Goal: Information Seeking & Learning: Understand process/instructions

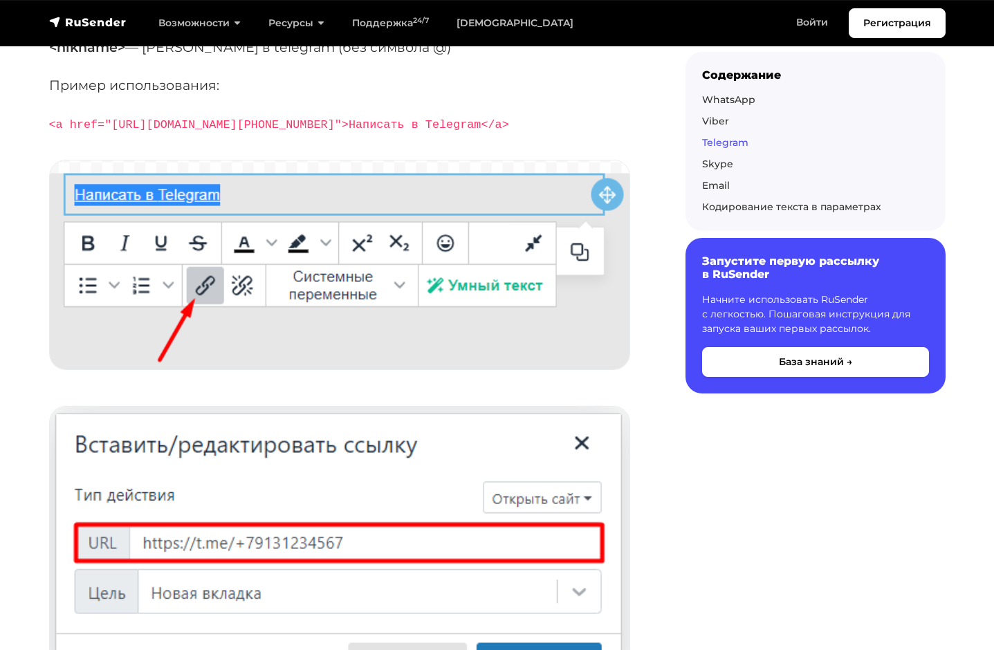
scroll to position [3042, 0]
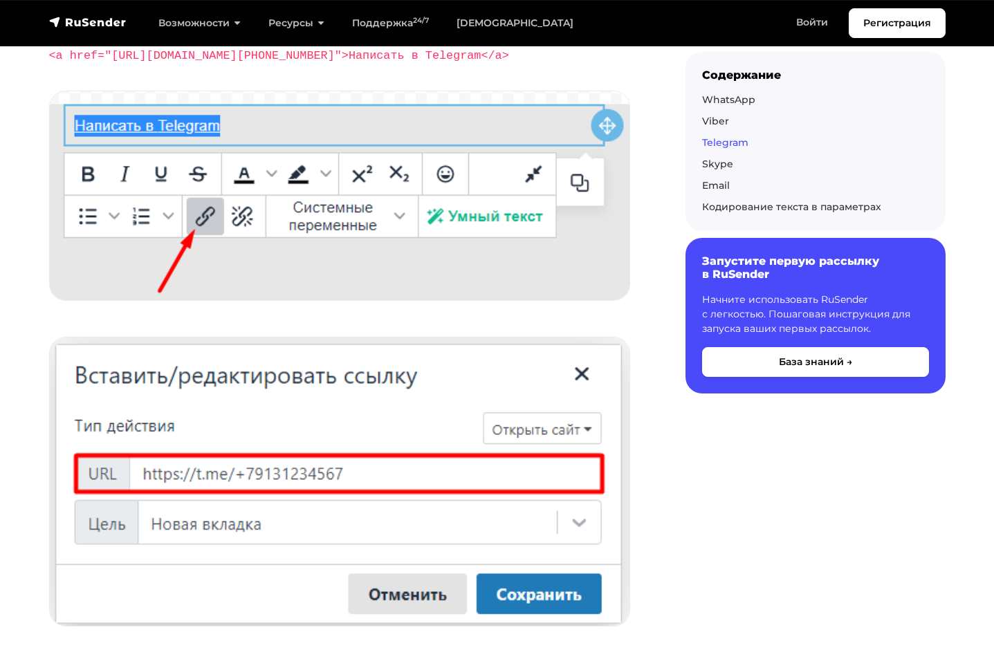
click at [214, 485] on img at bounding box center [339, 481] width 579 height 288
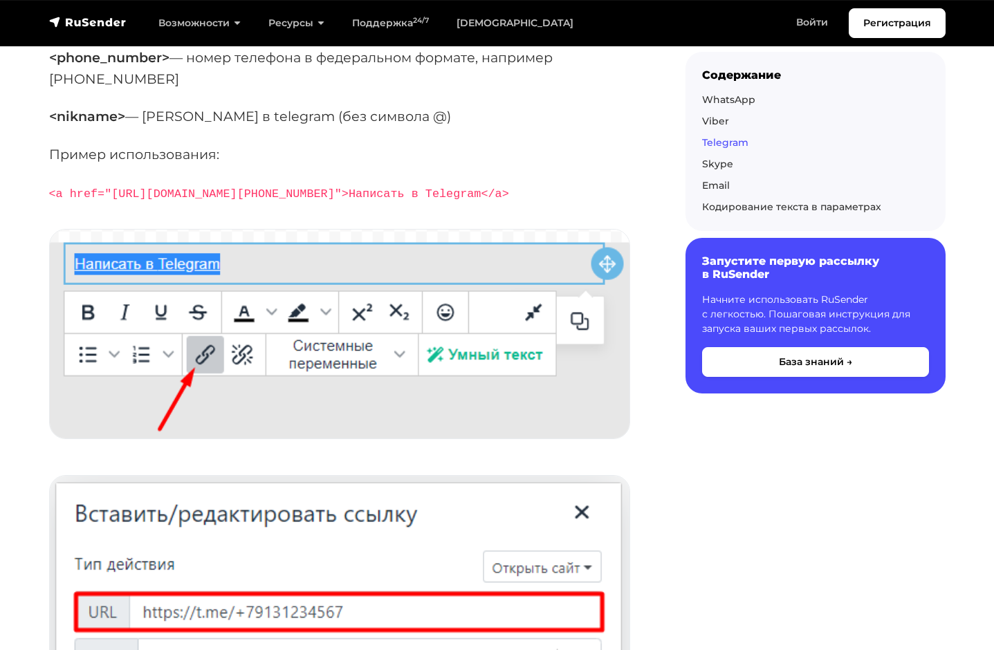
scroll to position [2766, 0]
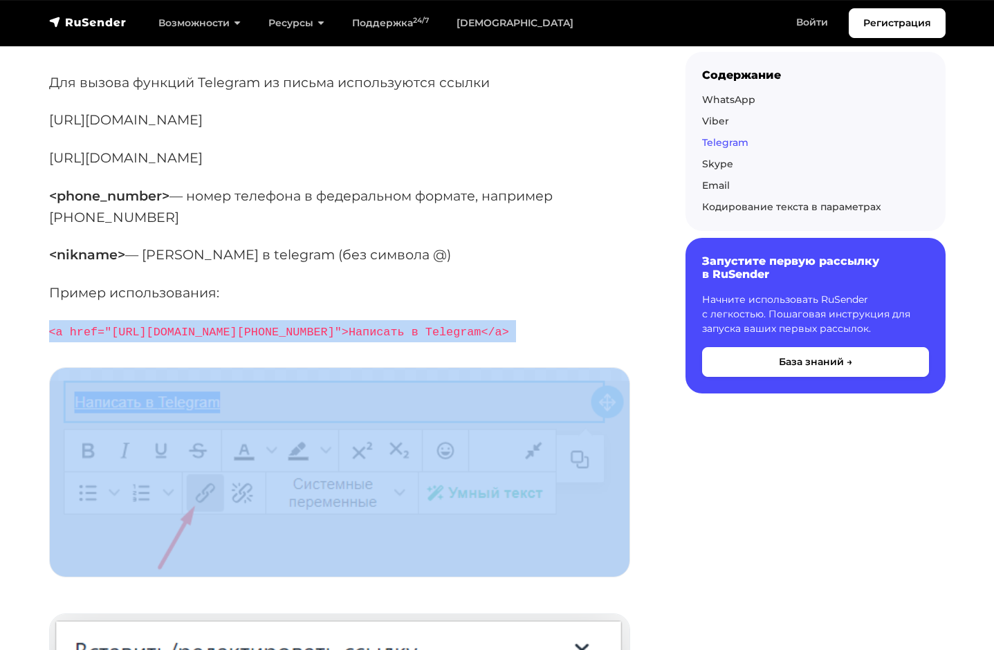
drag, startPoint x: 46, startPoint y: 352, endPoint x: 482, endPoint y: 362, distance: 435.7
click at [482, 362] on div "Вы можете использовать специальные ссылки, чтобы пользователи популярных мессен…" at bounding box center [345, 594] width 608 height 6223
copy div "<a href="[URL][DOMAIN_NAME][PHONE_NUMBER]">Написать в Telegram</a>"
click at [456, 342] on p "<a href="[URL][DOMAIN_NAME][PHONE_NUMBER]">Написать в Telegram</a>" at bounding box center [345, 331] width 592 height 22
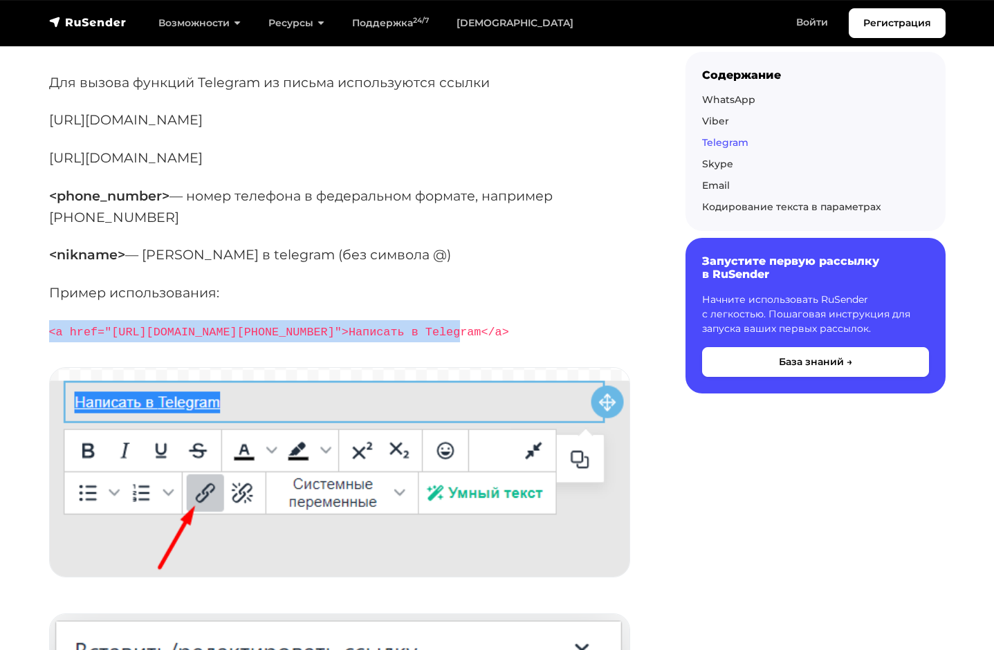
drag, startPoint x: 330, startPoint y: 353, endPoint x: 42, endPoint y: 352, distance: 288.3
click at [42, 352] on div "Вы можете использовать специальные ссылки, чтобы пользователи популярных мессен…" at bounding box center [345, 594] width 608 height 6223
copy code "<a href="[URL][DOMAIN_NAME][PHONE_NUMBER]">Написать в Telegram</a>"
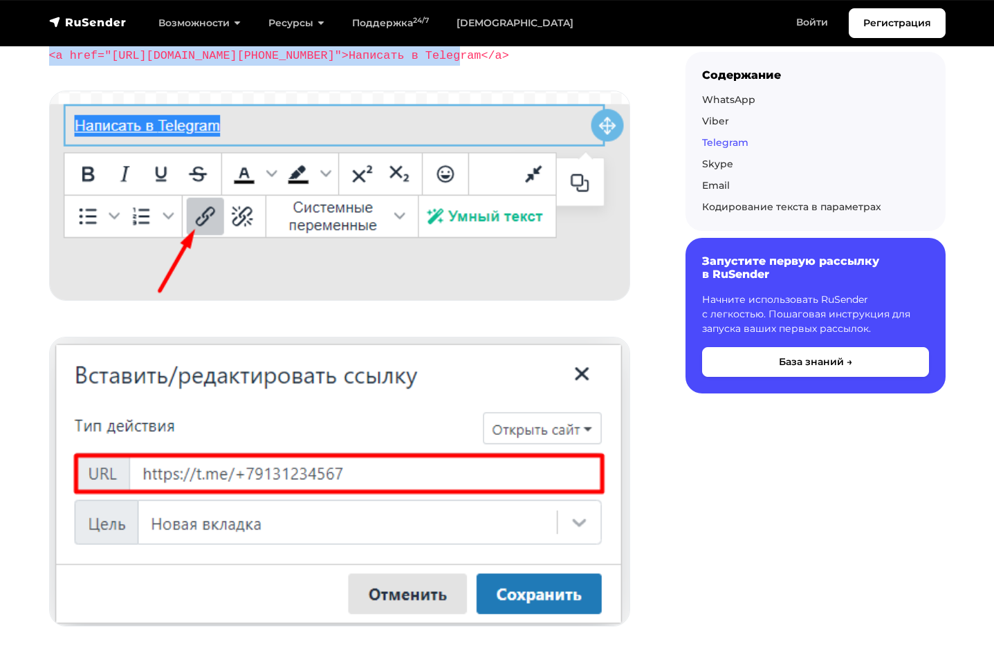
scroll to position [3111, 0]
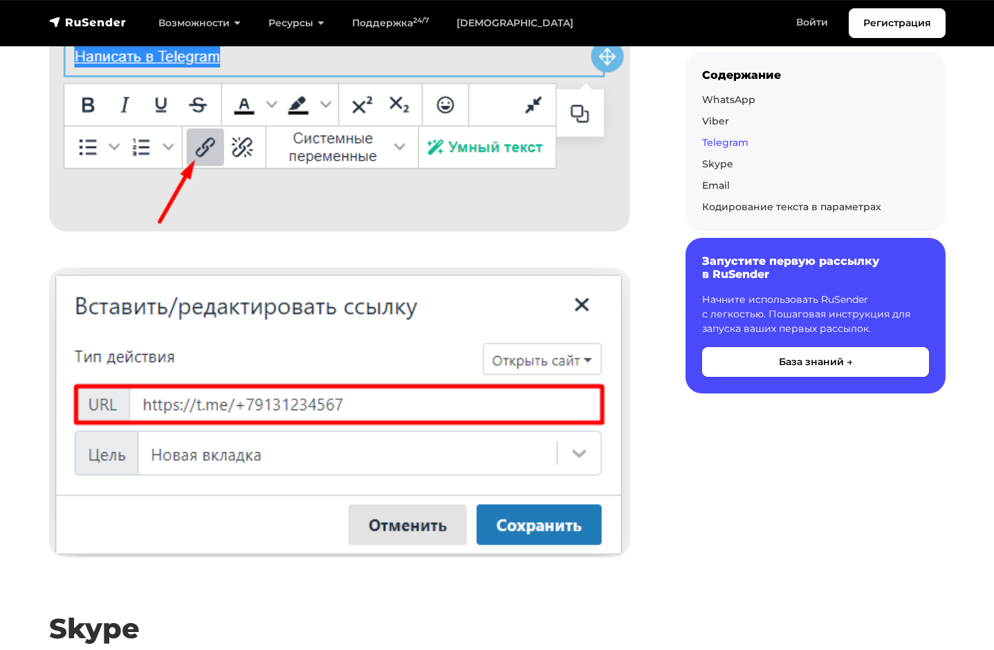
click at [723, 143] on link "Telegram" at bounding box center [725, 142] width 46 height 12
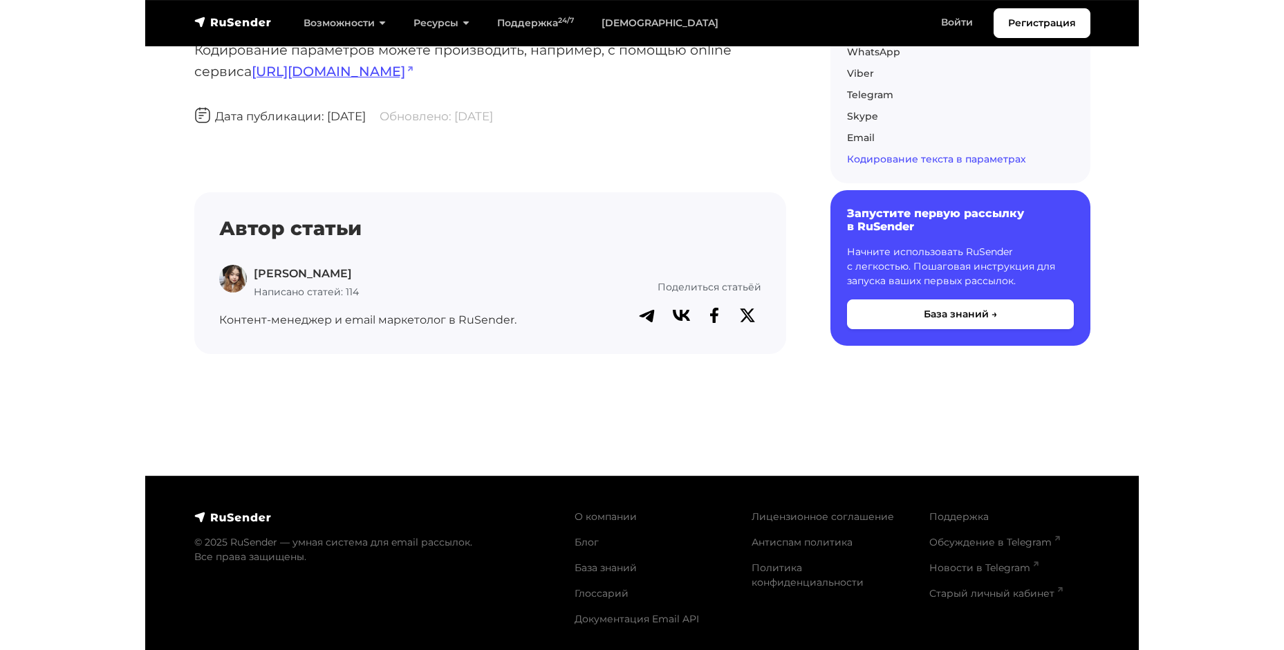
scroll to position [5893, 0]
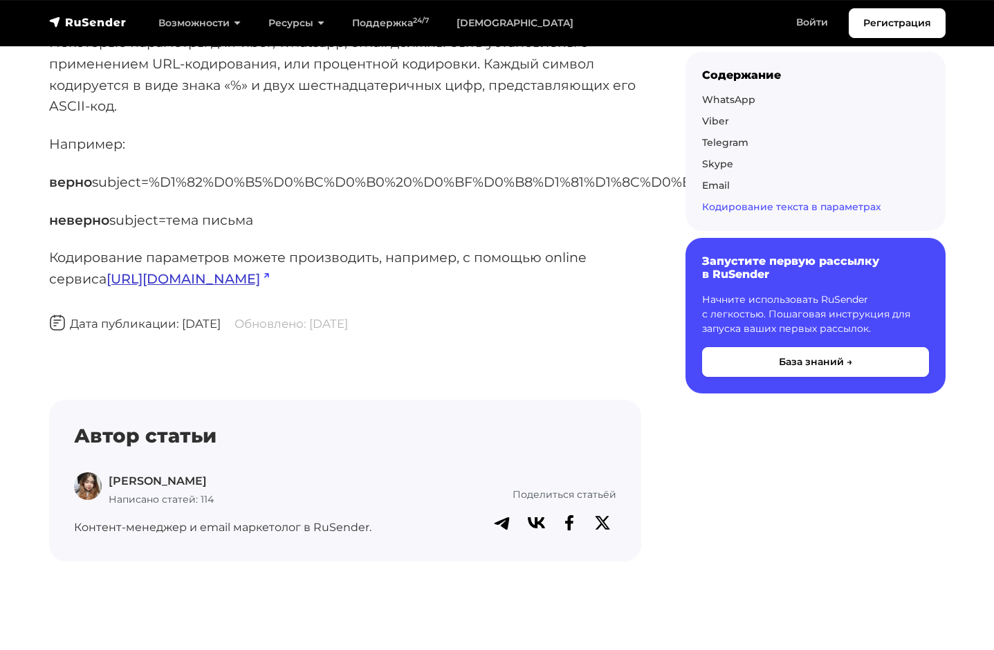
click at [221, 273] on link "[URL][DOMAIN_NAME]" at bounding box center [187, 278] width 162 height 17
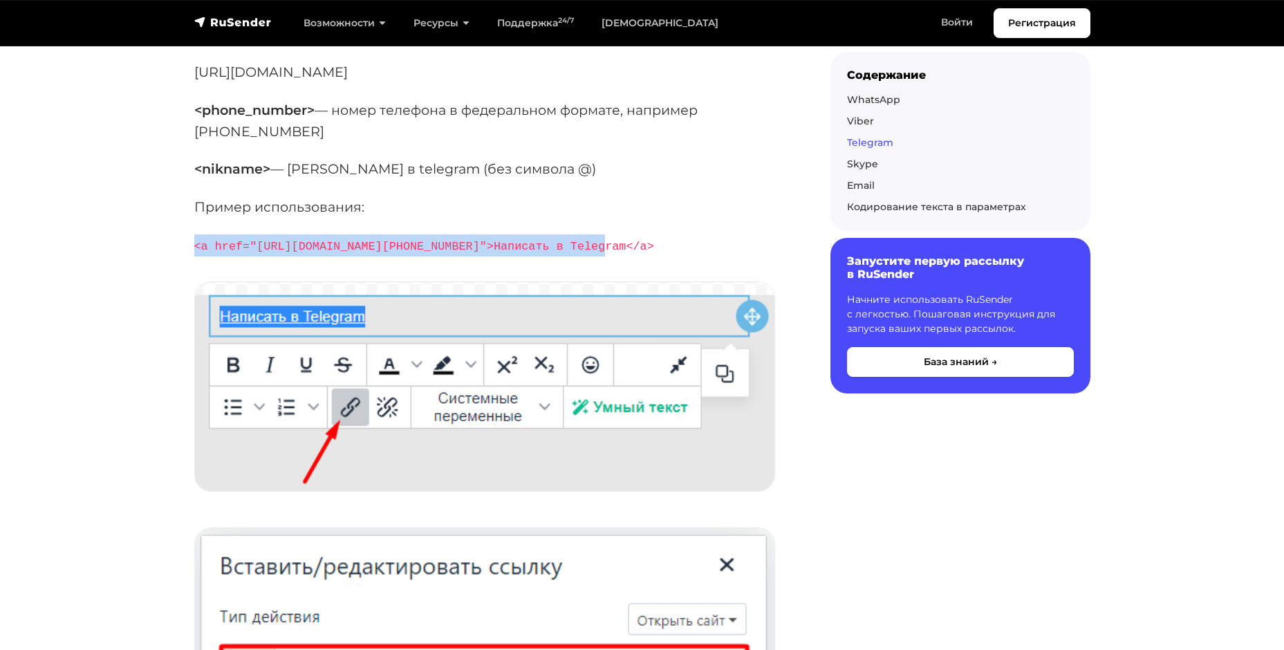
scroll to position [2782, 0]
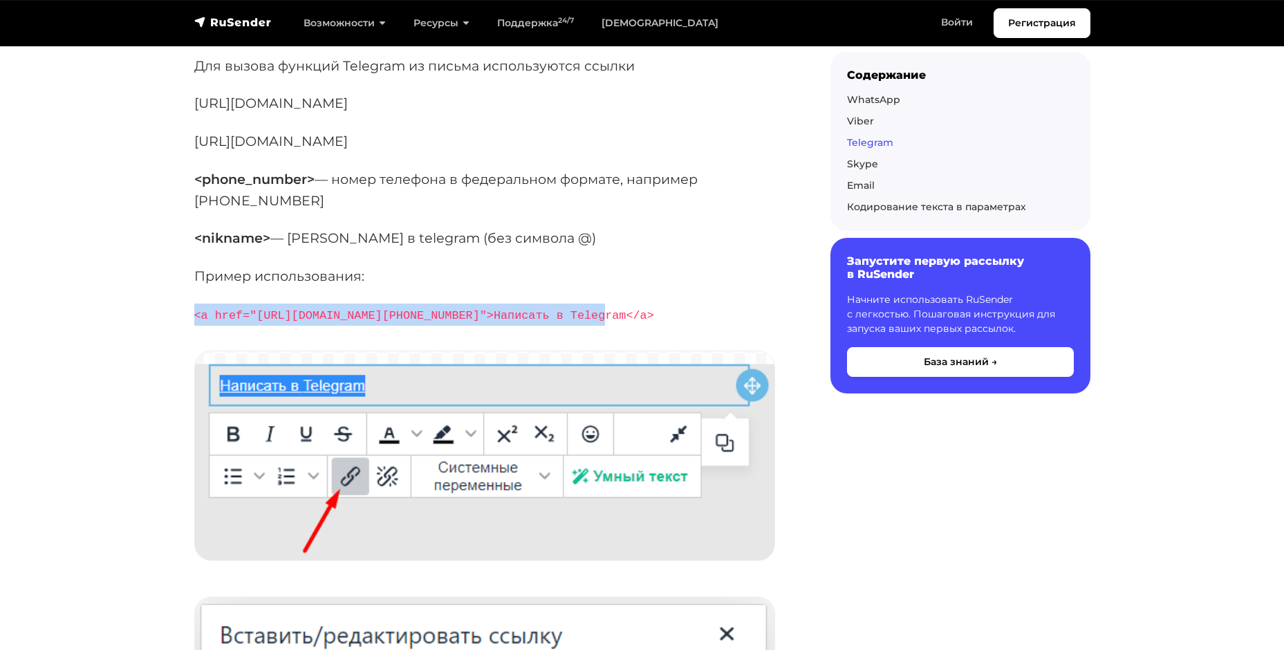
click at [538, 322] on code "<a href="[URL][DOMAIN_NAME][PHONE_NUMBER]">Написать в Telegram</a>" at bounding box center [424, 315] width 460 height 13
drag, startPoint x: 590, startPoint y: 339, endPoint x: 186, endPoint y: 326, distance: 404.7
click at [186, 326] on div "Вы можете использовать специальные ссылки, чтобы пользователи популярных мессен…" at bounding box center [490, 578] width 608 height 6223
copy code "<a href="[URL][DOMAIN_NAME][PHONE_NUMBER]">Написать в Telegram</a>"
